Goal: Task Accomplishment & Management: Complete application form

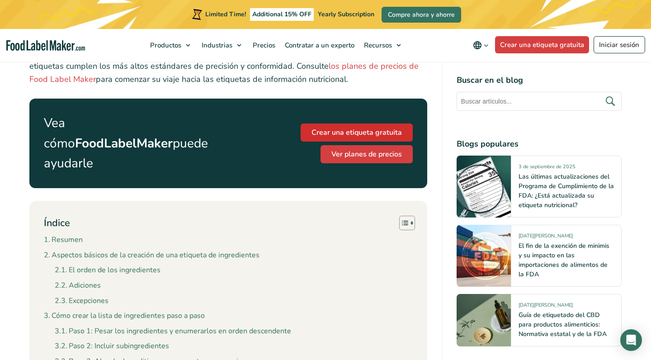
scroll to position [429, 0]
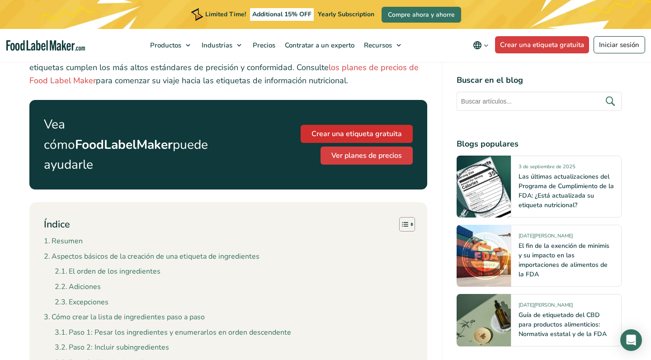
click at [379, 125] on link "Crear una etiqueta gratuita" at bounding box center [357, 134] width 112 height 18
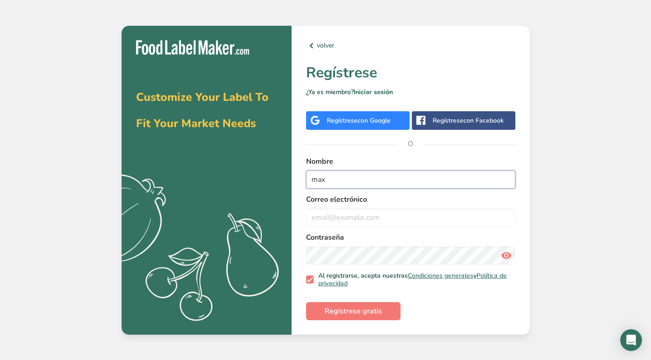
type input "max"
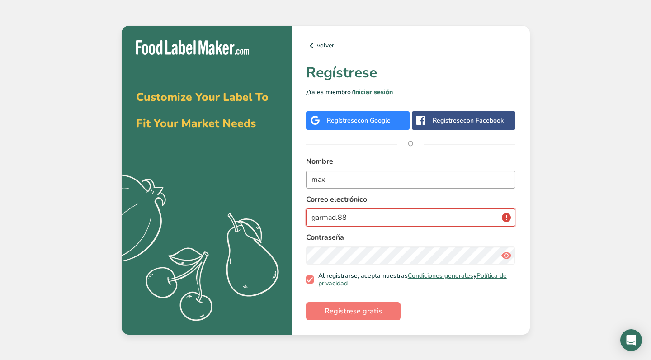
click at [352, 310] on button "Regístrese gratis" at bounding box center [353, 311] width 94 height 18
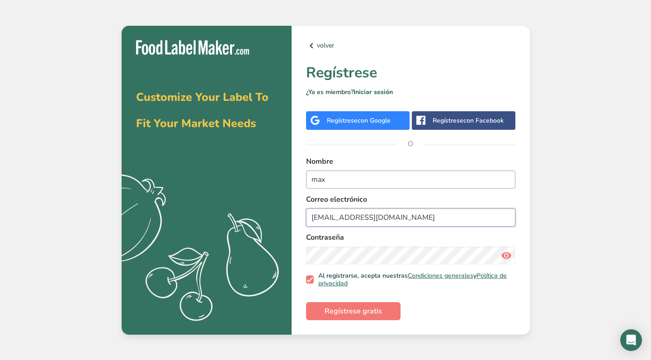
type input "[EMAIL_ADDRESS][DOMAIN_NAME]"
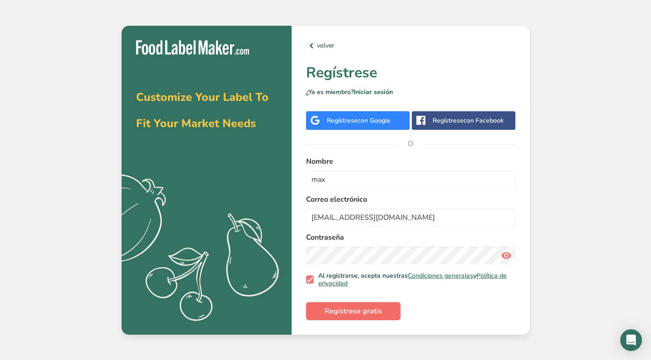
click at [347, 311] on span "Regístrese gratis" at bounding box center [352, 310] width 57 height 11
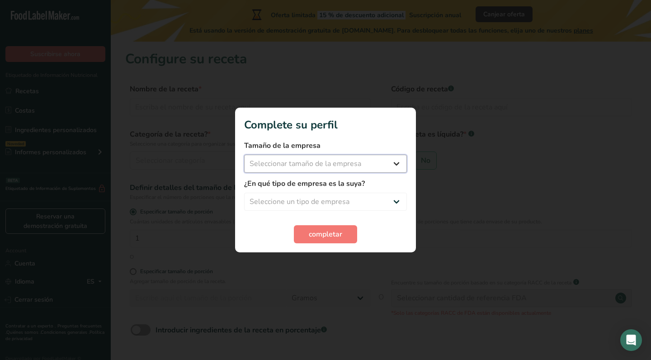
select select "1"
select select "3"
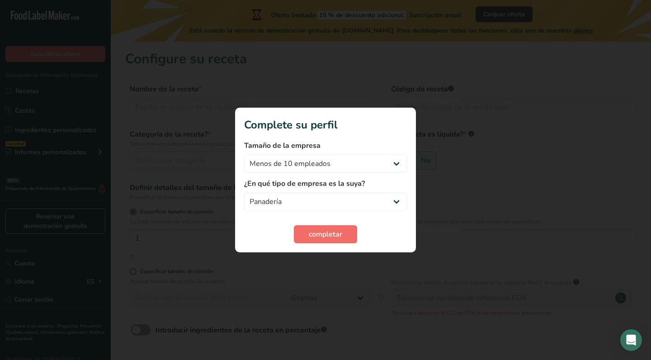
click at [319, 240] on button "completar" at bounding box center [325, 234] width 63 height 18
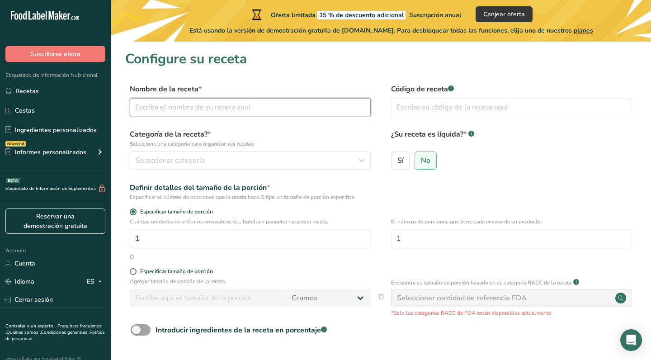
click at [208, 105] on input "text" at bounding box center [250, 107] width 241 height 18
type input "Galletas Caseras"
click at [363, 160] on icon "button" at bounding box center [361, 160] width 11 height 16
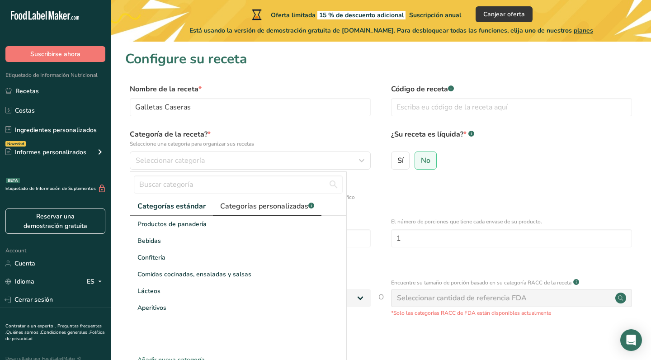
click at [272, 211] on span "Categorías personalizadas .a-a{fill:#347362;}.b-a{fill:#fff;}" at bounding box center [267, 206] width 94 height 11
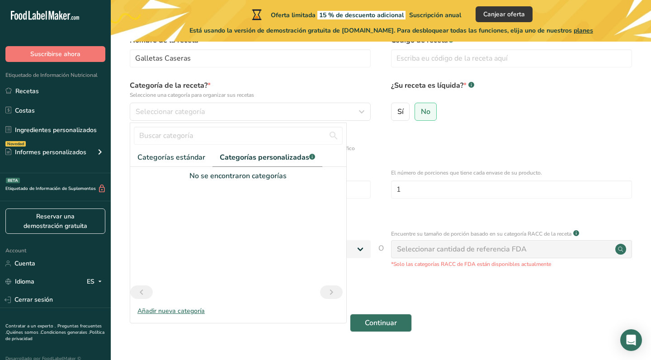
scroll to position [52, 0]
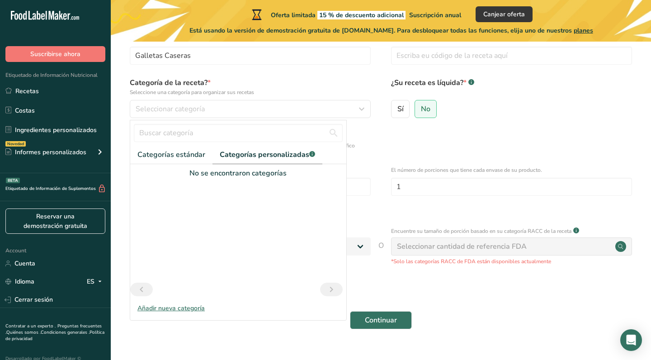
click at [177, 309] on div "Añadir nueva categoría" at bounding box center [238, 307] width 216 height 9
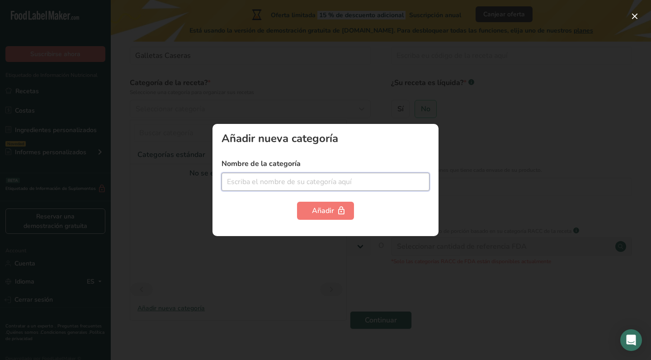
click at [289, 183] on input "text" at bounding box center [325, 182] width 208 height 18
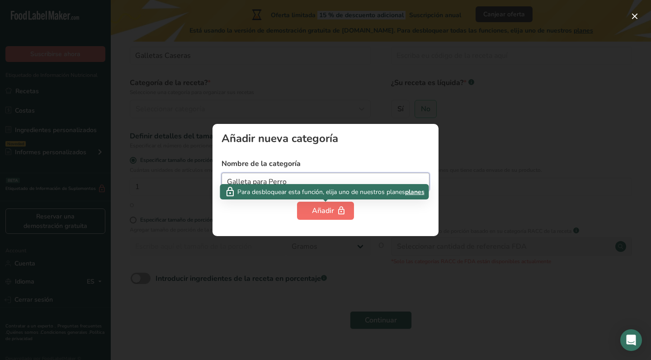
type input "Galleta para Perro"
click at [315, 214] on div "Añadir" at bounding box center [325, 210] width 27 height 11
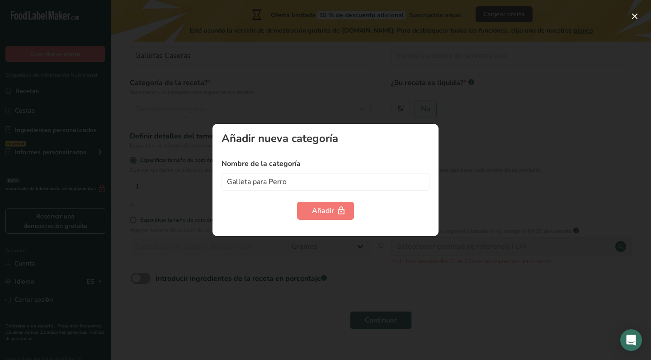
click at [235, 285] on div at bounding box center [325, 180] width 651 height 360
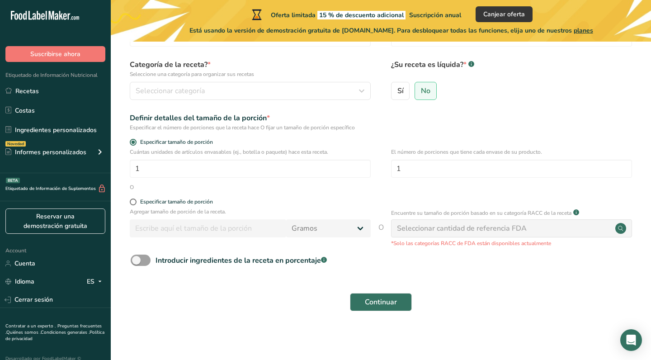
scroll to position [69, 0]
click at [138, 203] on span "Especificar tamaño de porción" at bounding box center [174, 202] width 76 height 7
click at [136, 203] on input "Especificar tamaño de porción" at bounding box center [133, 202] width 6 height 6
radio input "true"
radio input "false"
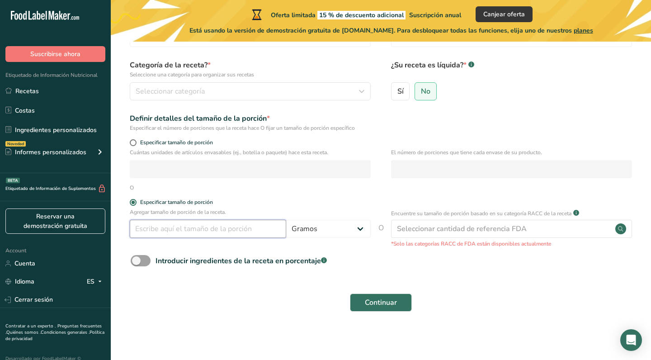
click at [169, 230] on input "number" at bounding box center [208, 229] width 156 height 18
type input "2"
select select "21"
select select "22"
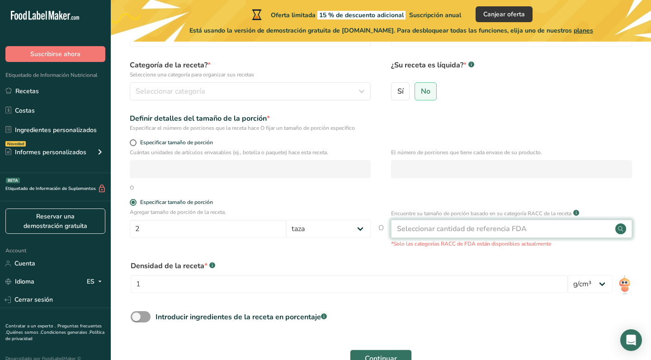
click at [423, 228] on div "Seleccionar cantidad de referencia FDA" at bounding box center [462, 228] width 130 height 11
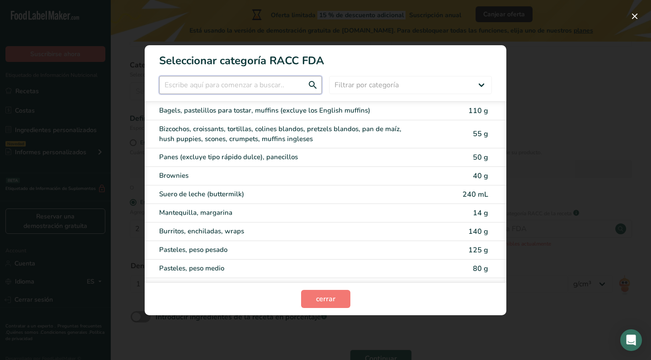
click at [223, 88] on input "RACC Category Selection Modal" at bounding box center [240, 85] width 163 height 18
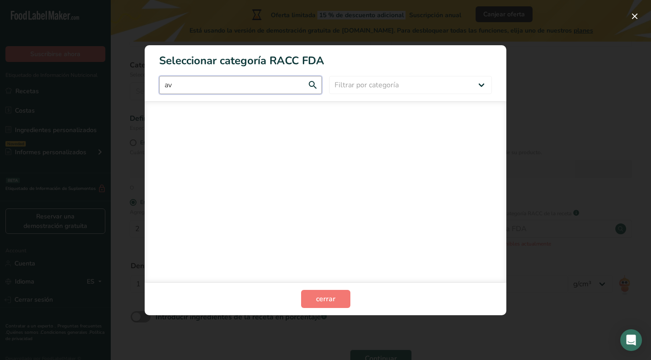
type input "a"
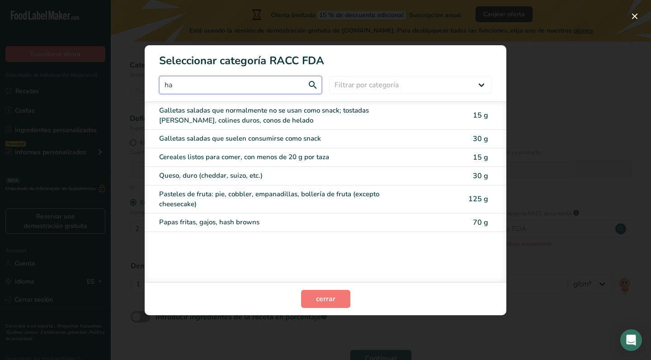
type input "h"
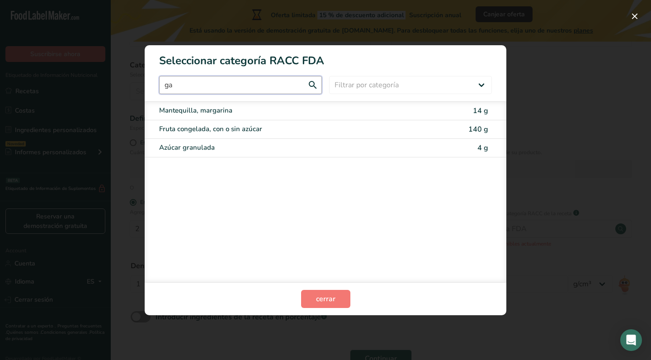
type input "g"
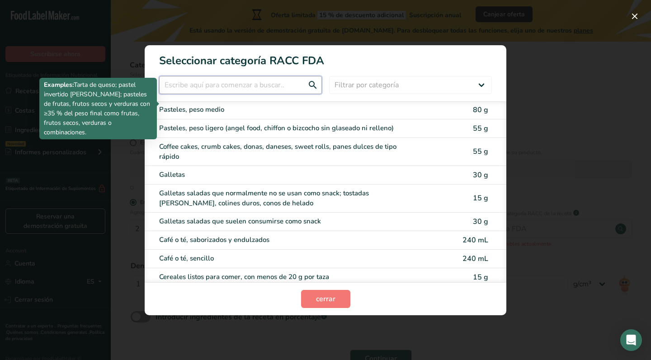
scroll to position [162, 0]
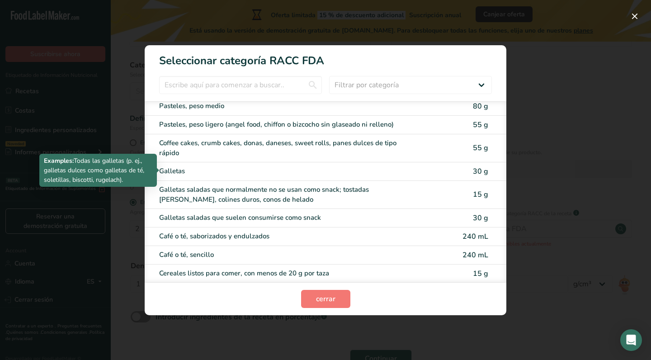
click at [216, 168] on div "Galletas" at bounding box center [287, 171] width 257 height 10
type input "30"
select select "0"
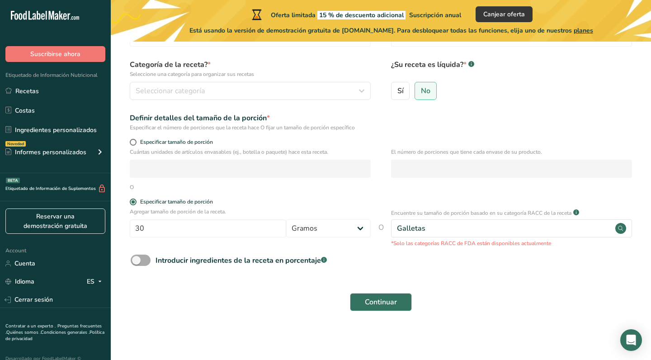
scroll to position [69, 0]
click at [134, 144] on span at bounding box center [133, 142] width 7 height 7
click at [134, 144] on input "Especificar tamaño de porción" at bounding box center [133, 143] width 6 height 6
radio input "true"
radio input "false"
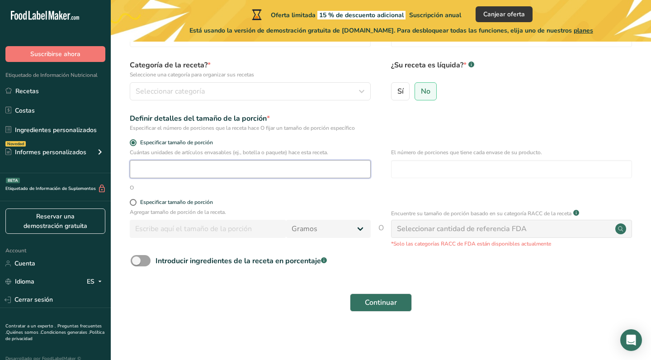
click at [195, 175] on input "number" at bounding box center [250, 169] width 241 height 18
